Goal: Information Seeking & Learning: Learn about a topic

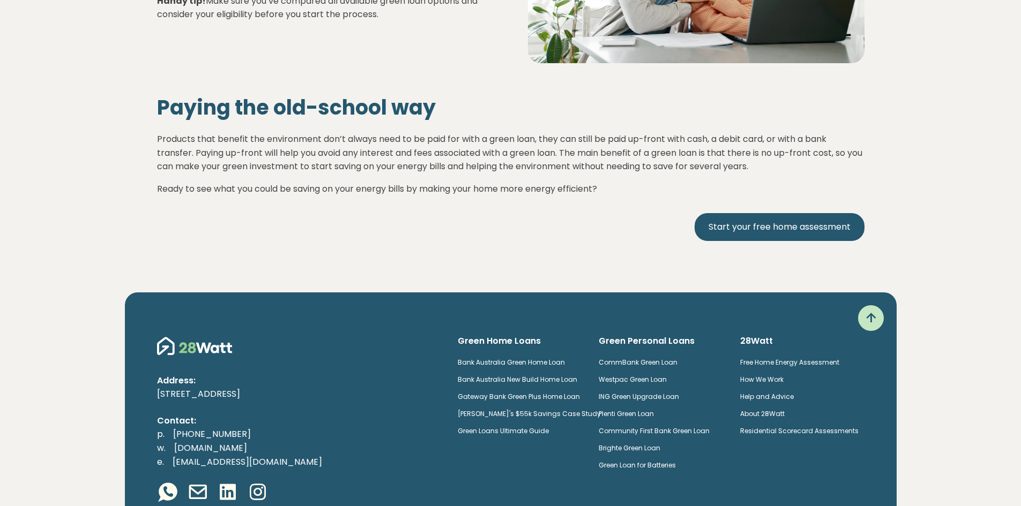
scroll to position [4447, 0]
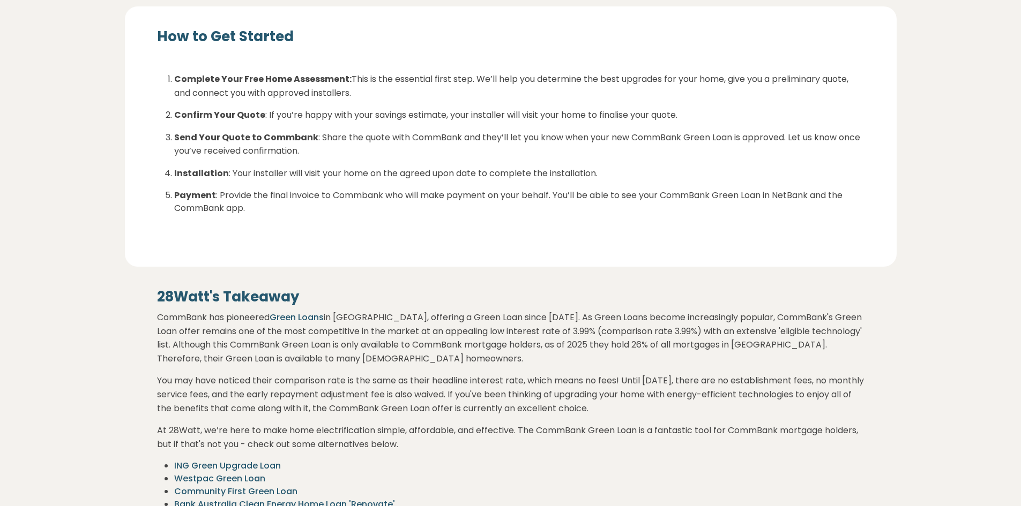
scroll to position [1929, 0]
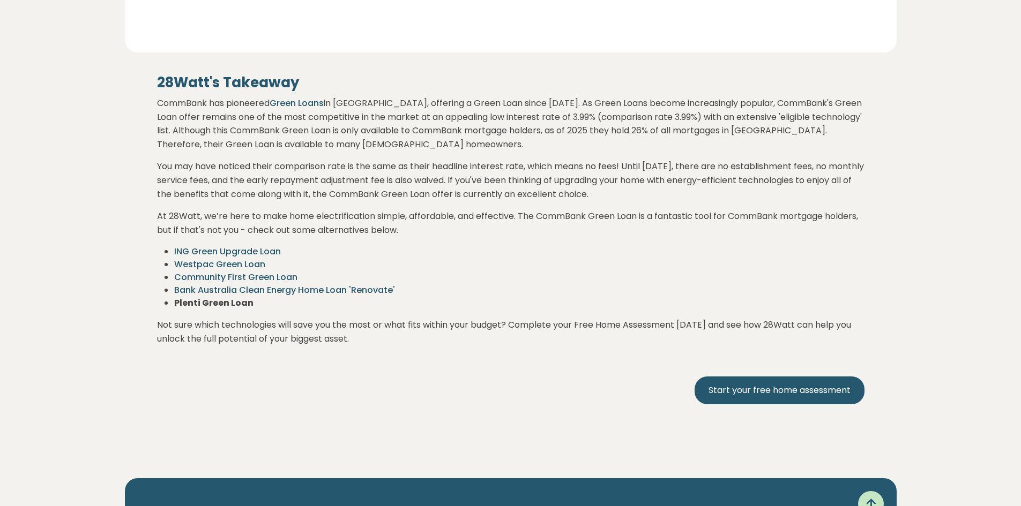
click at [231, 284] on link "Bank Australia Clean Energy Home Loan 'Renovate'" at bounding box center [284, 290] width 221 height 12
